Goal: Check status

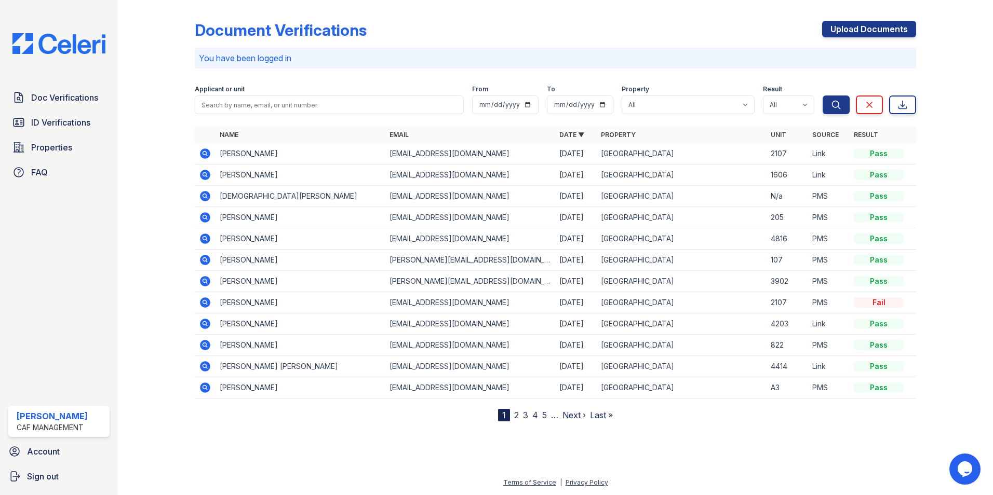
click at [206, 173] on icon at bounding box center [205, 175] width 12 height 12
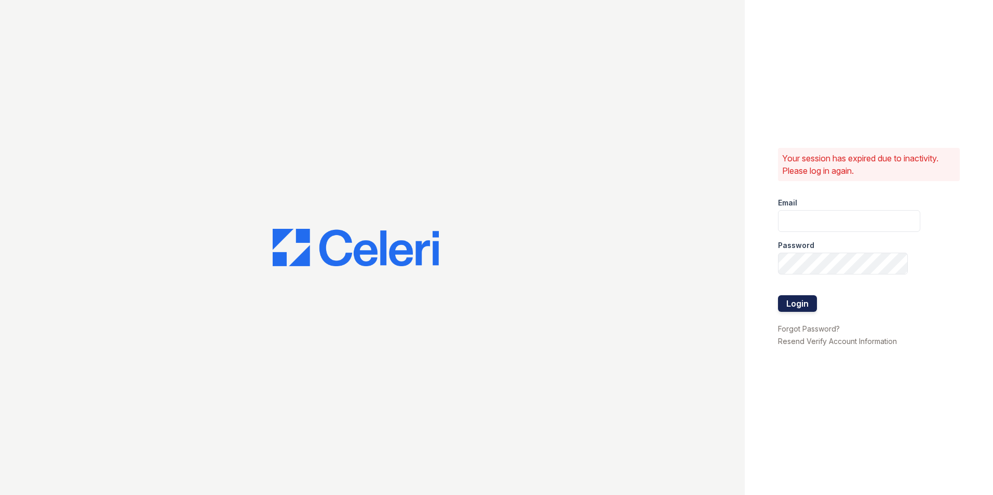
type input "[EMAIL_ADDRESS][DOMAIN_NAME]"
click at [801, 302] on button "Login" at bounding box center [797, 303] width 39 height 17
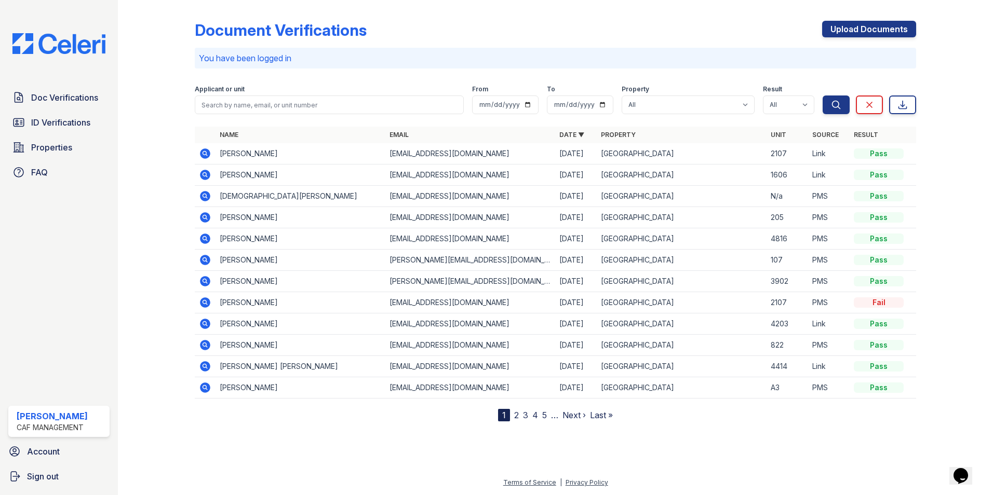
click at [205, 174] on icon at bounding box center [204, 174] width 3 height 3
